Goal: Task Accomplishment & Management: Use online tool/utility

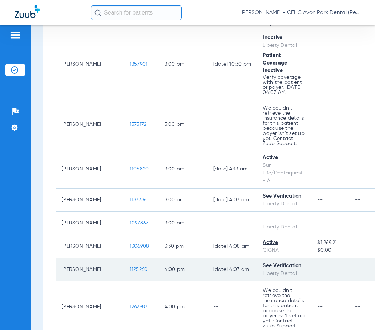
scroll to position [908, 0]
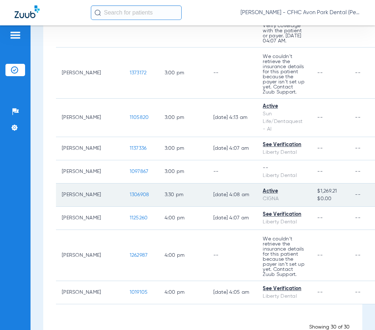
click at [130, 198] on span "1306908" at bounding box center [140, 194] width 20 height 5
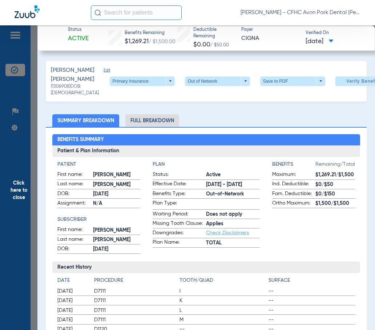
drag, startPoint x: 336, startPoint y: 83, endPoint x: 6, endPoint y: 24, distance: 334.9
click at [346, 83] on span "Verify Benefits" at bounding box center [363, 81] width 34 height 6
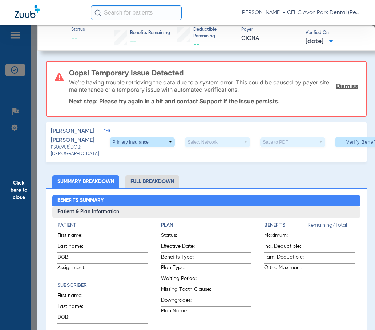
click at [345, 85] on link "Dismiss" at bounding box center [347, 85] width 22 height 7
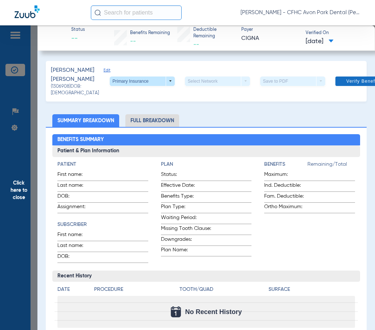
click at [346, 83] on span "Verify Benefits" at bounding box center [363, 81] width 34 height 6
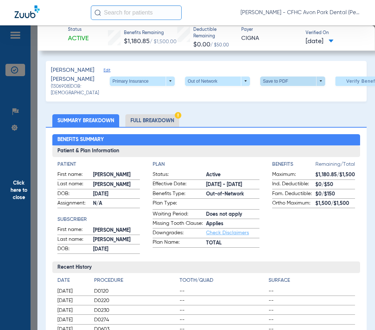
click at [260, 86] on span at bounding box center [292, 81] width 65 height 9
click at [252, 101] on mat-icon "insert_drive_file" at bounding box center [247, 100] width 9 height 9
click at [15, 199] on span "Click here to close" at bounding box center [18, 190] width 37 height 330
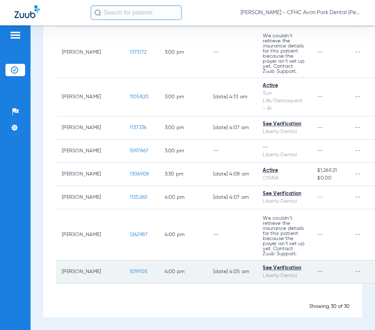
scroll to position [957, 0]
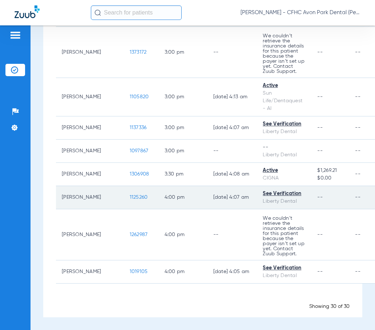
click at [130, 195] on span "1125260" at bounding box center [139, 197] width 18 height 5
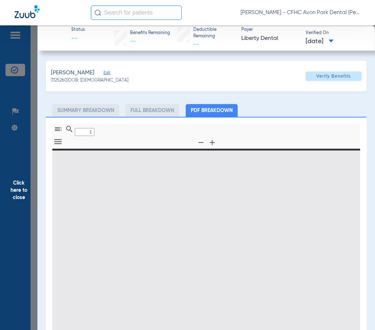
type input "0"
select select "page-width"
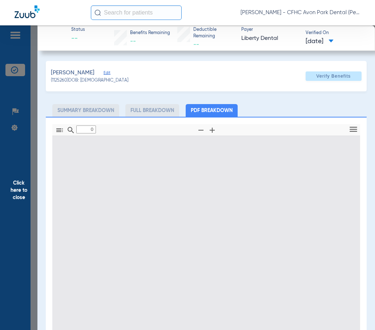
type input "1"
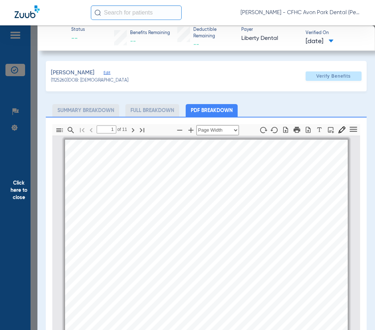
scroll to position [4, 0]
click at [293, 131] on icon "button" at bounding box center [297, 130] width 8 height 8
click at [304, 132] on icon "button" at bounding box center [307, 129] width 7 height 7
